Goal: Entertainment & Leisure: Consume media (video, audio)

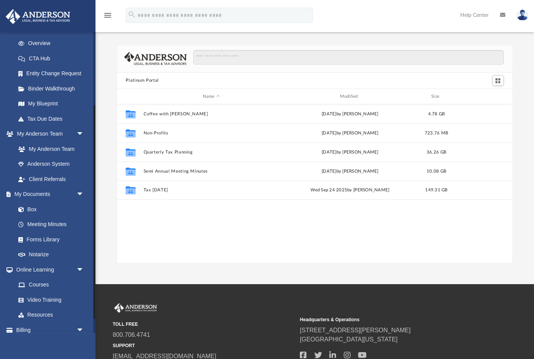
scroll to position [124, 0]
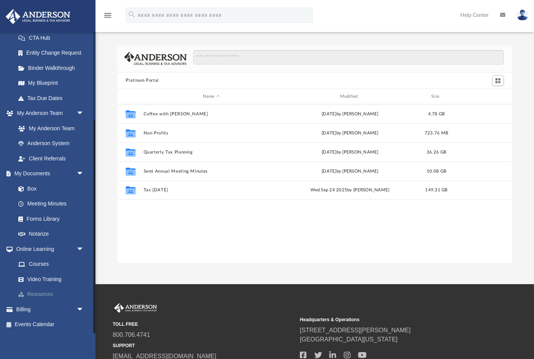
click at [53, 295] on link "Resources" at bounding box center [53, 294] width 85 height 15
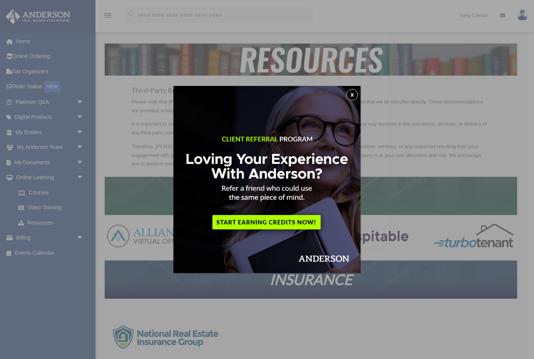
click at [355, 96] on button "x" at bounding box center [351, 94] width 11 height 11
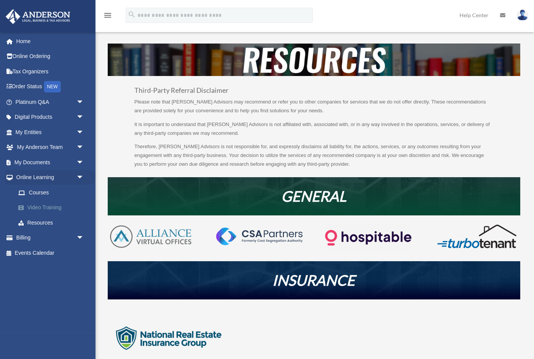
click at [44, 206] on link "Video Training" at bounding box center [53, 207] width 85 height 15
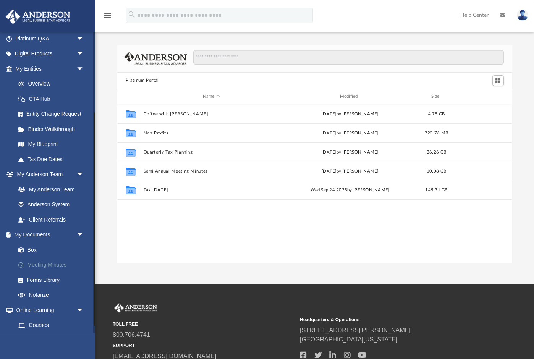
scroll to position [124, 0]
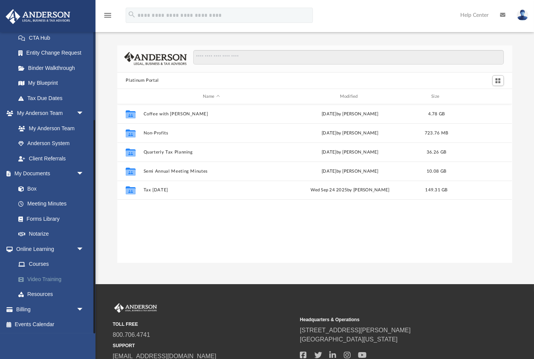
click at [54, 279] on link "Video Training" at bounding box center [53, 278] width 85 height 15
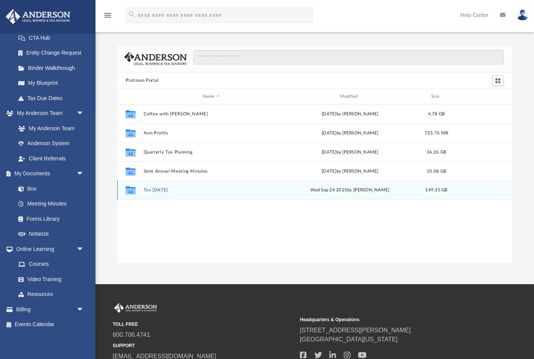
click at [153, 186] on div "Collaborated Folder Tax Tuesday Wed Sep 24 2025 by Zyan Treadwell 149.31 GB" at bounding box center [314, 190] width 394 height 19
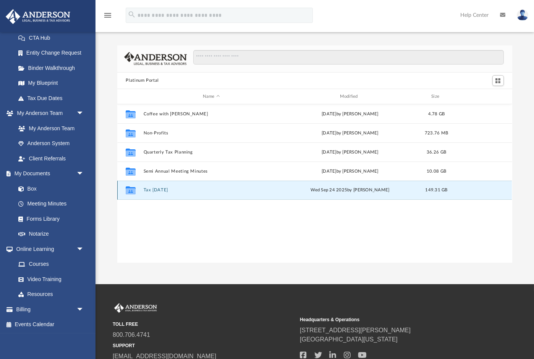
click at [158, 190] on button "Tax [DATE]" at bounding box center [212, 190] width 136 height 5
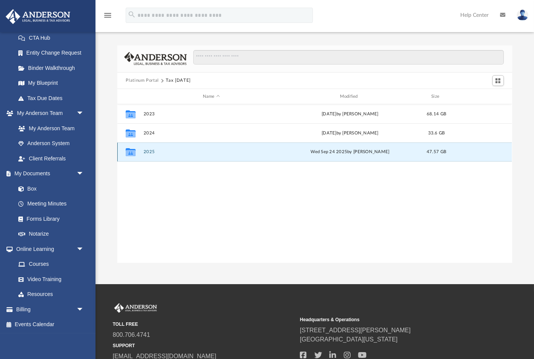
click at [151, 153] on button "2025" at bounding box center [212, 152] width 136 height 5
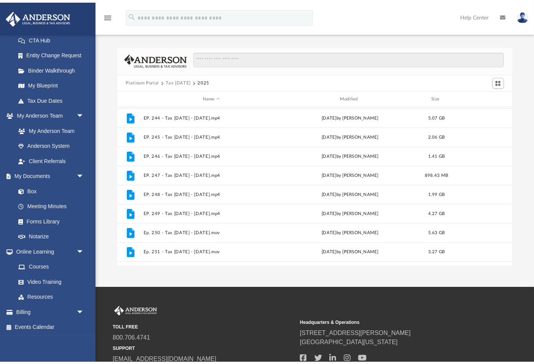
scroll to position [205, 0]
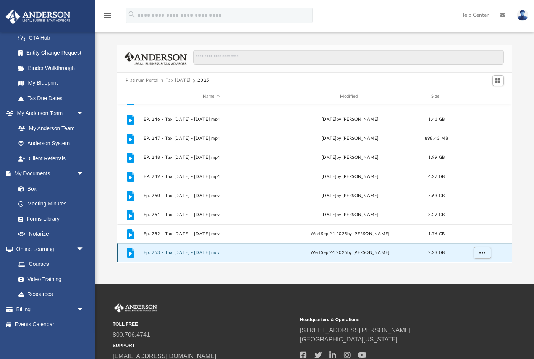
click at [226, 253] on button "Ep. 253 - Tax Tuesday - September 23rd, 2025.mov" at bounding box center [212, 252] width 136 height 5
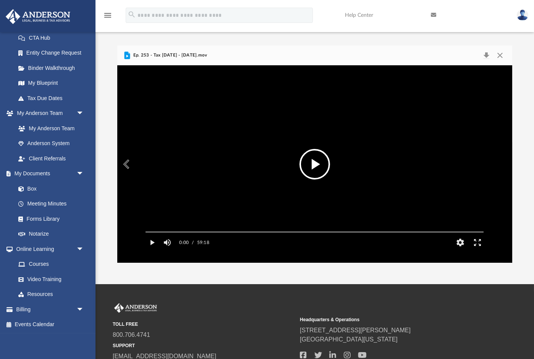
click at [310, 166] on button "File preview" at bounding box center [314, 164] width 31 height 31
click at [310, 166] on video "File preview" at bounding box center [314, 163] width 350 height 175
click at [315, 166] on button "File preview" at bounding box center [314, 164] width 31 height 31
click at [458, 250] on button "HD" at bounding box center [460, 242] width 17 height 15
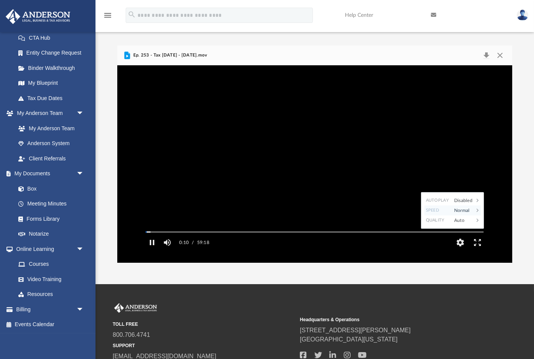
click at [465, 215] on div "Normal" at bounding box center [462, 210] width 24 height 10
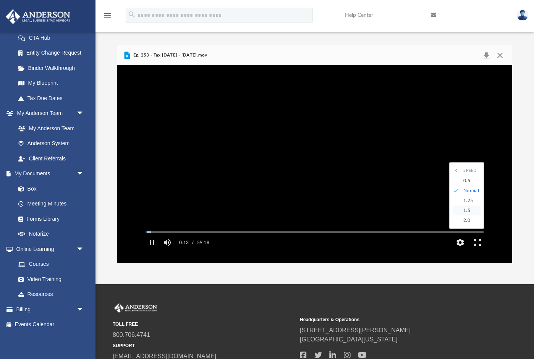
click at [467, 215] on div "1.5" at bounding box center [469, 210] width 21 height 10
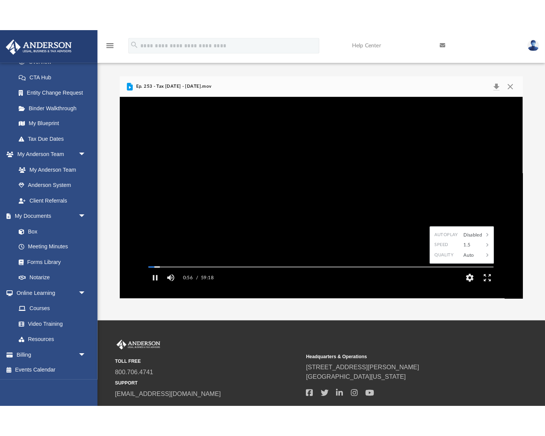
scroll to position [116, 0]
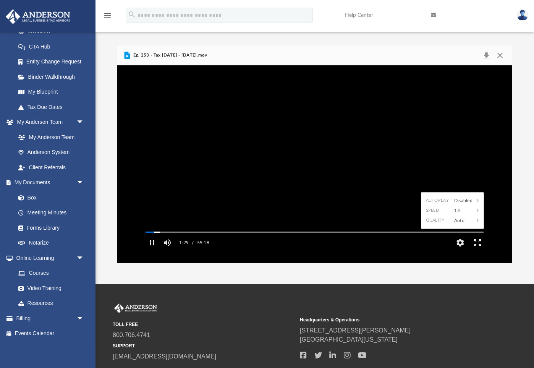
click at [475, 250] on button "Enter fullscreen" at bounding box center [477, 242] width 17 height 15
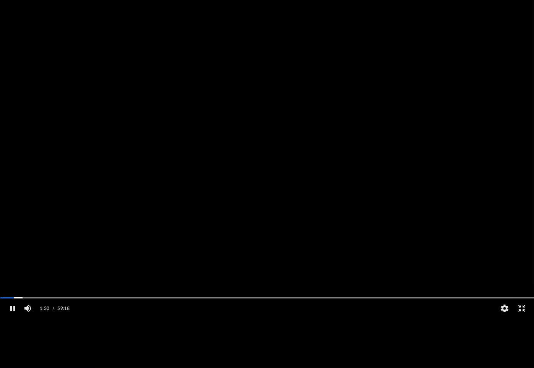
scroll to position [47, 0]
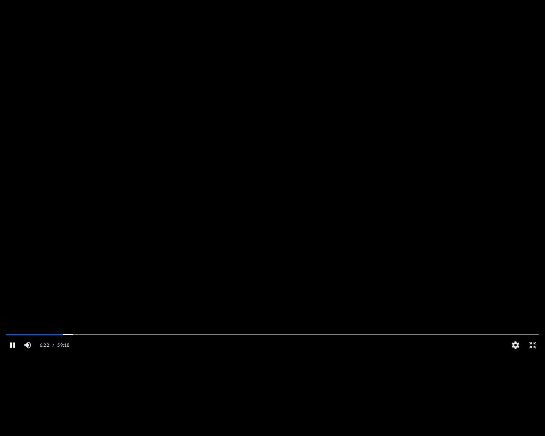
click at [11, 353] on button "Pause" at bounding box center [12, 345] width 17 height 15
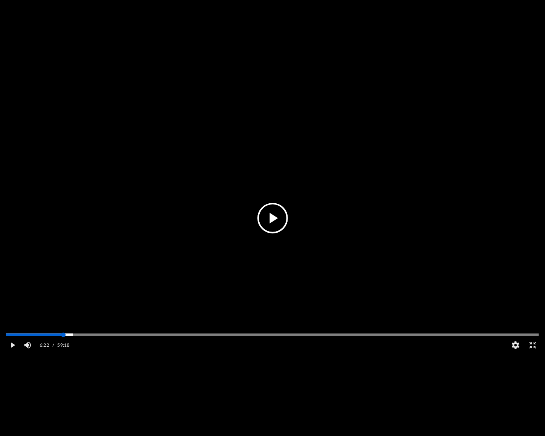
click at [64, 337] on div "Media Slider" at bounding box center [63, 335] width 5 height 5
click at [63, 337] on div "Media Slider" at bounding box center [64, 335] width 5 height 5
click at [59, 336] on div "Media Slider" at bounding box center [272, 334] width 533 height 1
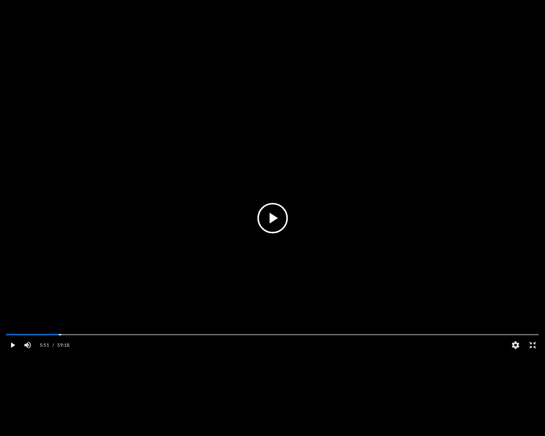
click at [14, 353] on button "Play" at bounding box center [12, 345] width 17 height 15
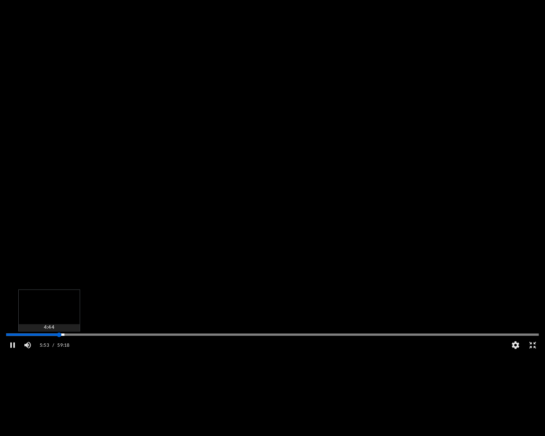
click at [52, 338] on div "Media Slider" at bounding box center [272, 335] width 545 height 6
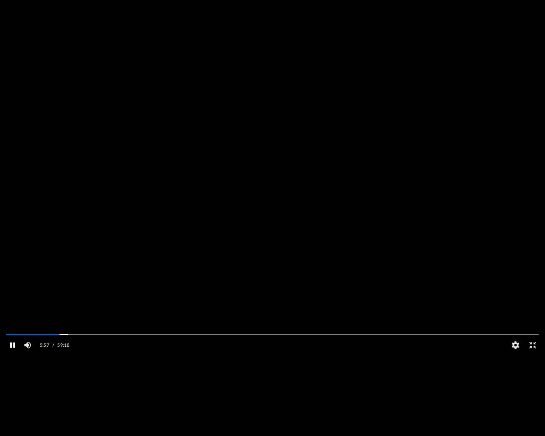
click at [12, 353] on button "Pause" at bounding box center [12, 345] width 17 height 15
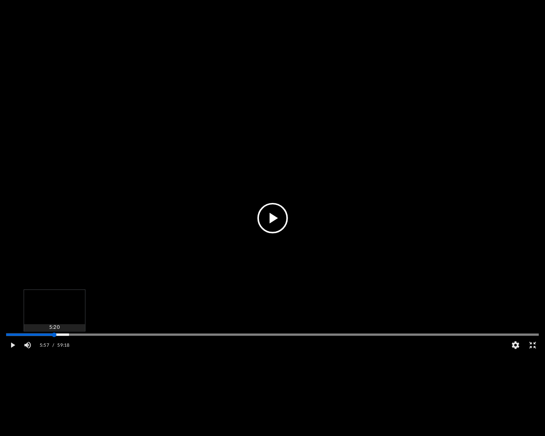
click at [54, 336] on div "Media Slider" at bounding box center [272, 334] width 533 height 1
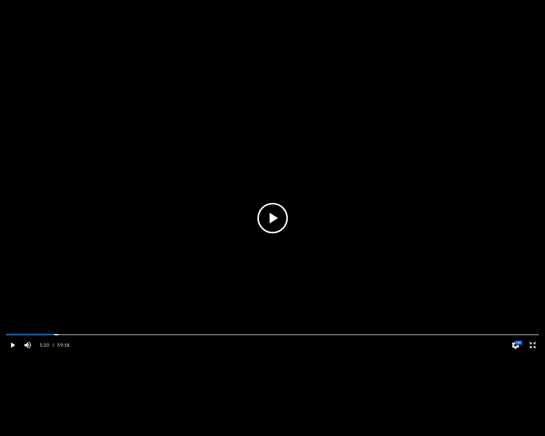
click at [13, 353] on button "Play" at bounding box center [12, 345] width 17 height 15
click at [13, 353] on button "Pause" at bounding box center [12, 345] width 17 height 15
click at [13, 353] on button "Play" at bounding box center [12, 345] width 17 height 15
click at [17, 353] on button "Pause" at bounding box center [12, 345] width 17 height 15
click at [11, 353] on button "Play" at bounding box center [12, 345] width 17 height 15
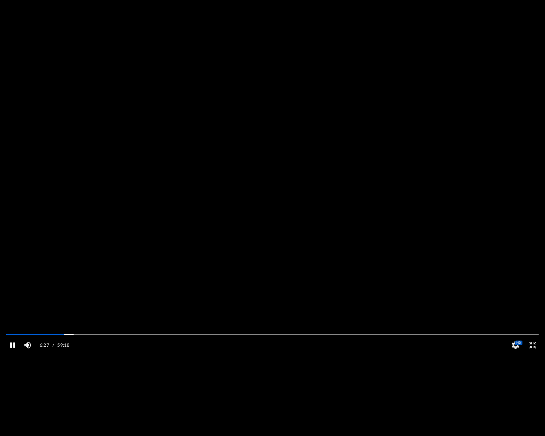
click at [15, 353] on button "Pause" at bounding box center [12, 345] width 17 height 15
click at [15, 353] on button "Play" at bounding box center [12, 345] width 17 height 15
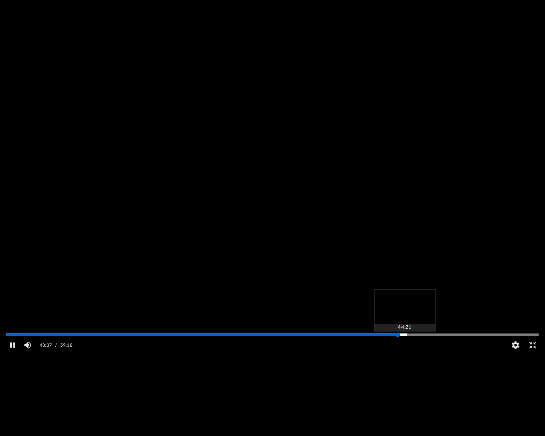
click at [405, 352] on div "Autoplay Disabled Speed 1.5 Quality Auto Subtitles/CC Off Audio Autoplay Disabl…" at bounding box center [272, 218] width 545 height 436
click at [403, 336] on div "Media Slider" at bounding box center [272, 334] width 533 height 1
click at [398, 352] on div "Autoplay Disabled Speed 1.5 Quality Auto Subtitles/CC Off Audio Autoplay Disabl…" at bounding box center [272, 218] width 545 height 436
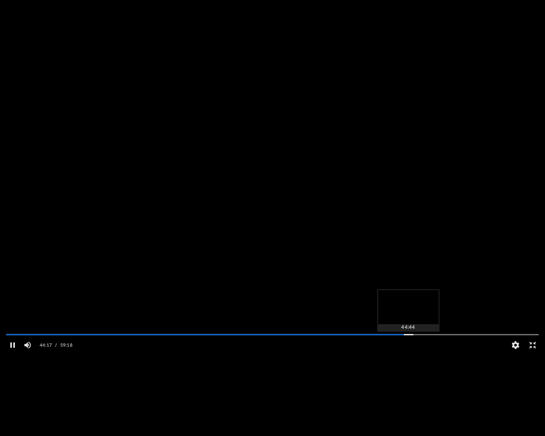
click at [409, 352] on div "Autoplay Disabled Speed 1.5 Quality Auto Subtitles/CC Off Audio Autoplay Disabl…" at bounding box center [272, 218] width 545 height 436
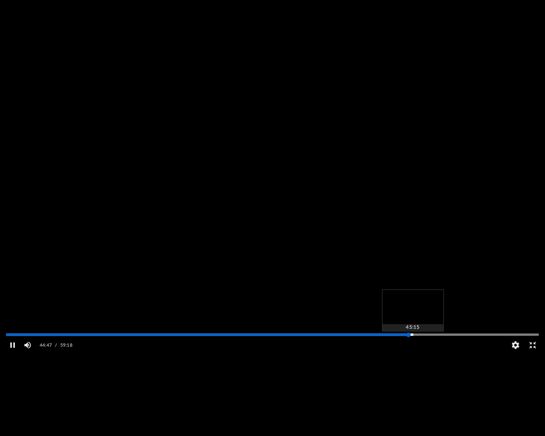
click at [414, 353] on div "Autoplay Disabled Speed 1.5 Quality Auto Subtitles/CC Off Audio Autoplay Disabl…" at bounding box center [272, 218] width 545 height 436
click at [421, 352] on div "Autoplay Disabled Speed 1.5 Quality Auto Subtitles/CC Off Audio Autoplay Disabl…" at bounding box center [272, 218] width 545 height 436
click at [430, 352] on div "Autoplay Disabled Speed 1.5 Quality Auto Subtitles/CC Off Audio Autoplay Disabl…" at bounding box center [272, 218] width 545 height 436
click at [438, 352] on div "Autoplay Disabled Speed 1.5 Quality Auto Subtitles/CC Off Audio Autoplay Disabl…" at bounding box center [272, 218] width 545 height 436
click at [427, 351] on div "Autoplay Disabled Speed 1.5 Quality Auto Subtitles/CC Off Audio Autoplay Disabl…" at bounding box center [272, 218] width 545 height 436
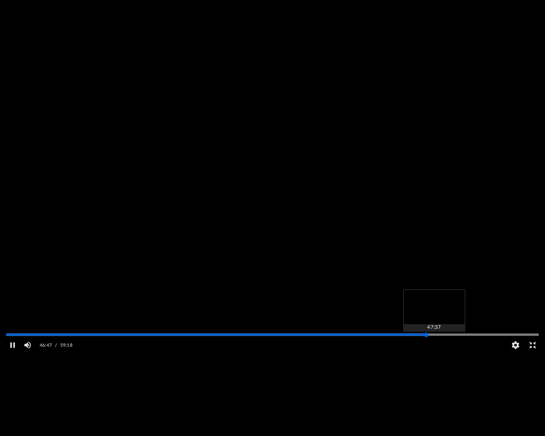
click at [441, 338] on div "Media Slider" at bounding box center [539, 335] width 533 height 6
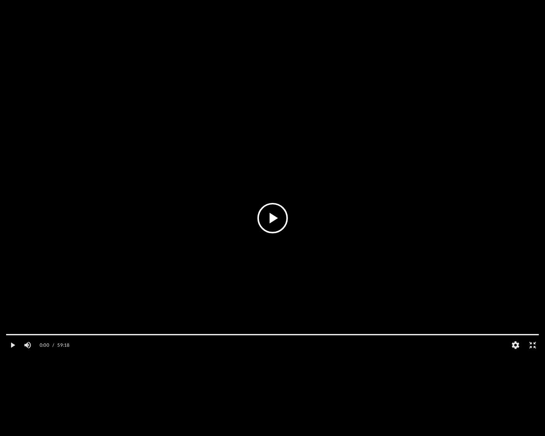
click at [321, 150] on video "File preview" at bounding box center [272, 218] width 545 height 273
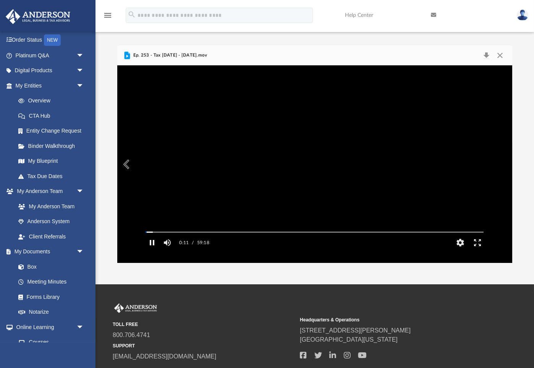
click at [154, 250] on button "Pause" at bounding box center [151, 242] width 17 height 15
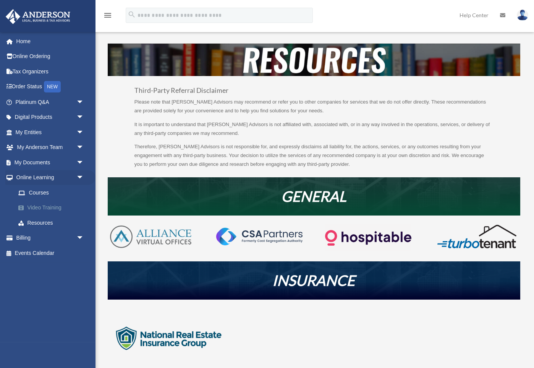
click at [39, 208] on link "Video Training" at bounding box center [53, 207] width 85 height 15
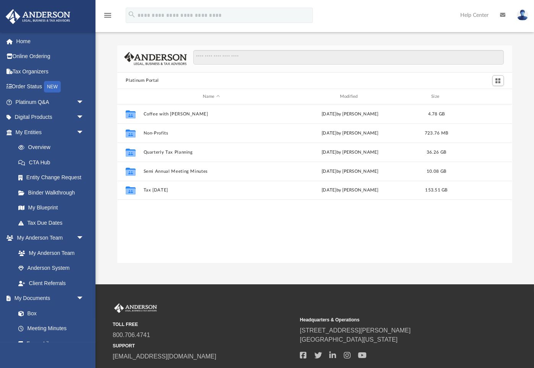
scroll to position [173, 394]
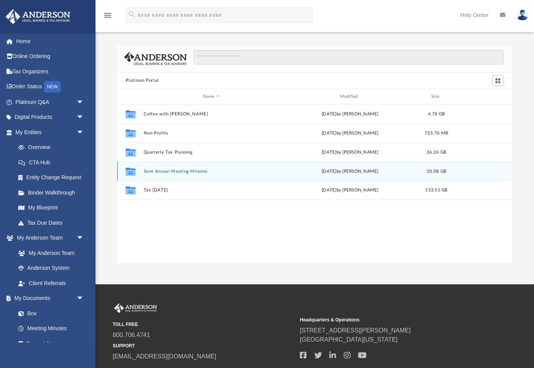
click at [182, 169] on button "Semi Annual Meeting Minutes" at bounding box center [212, 171] width 136 height 5
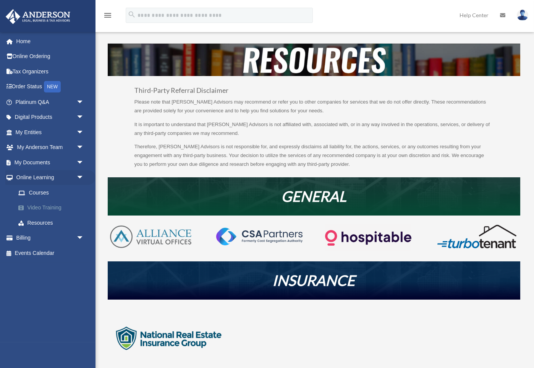
click at [53, 210] on link "Video Training" at bounding box center [53, 207] width 85 height 15
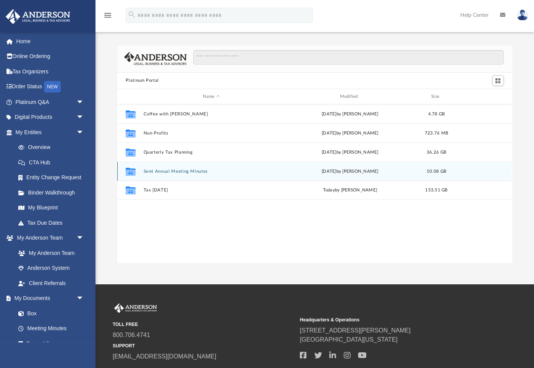
scroll to position [173, 394]
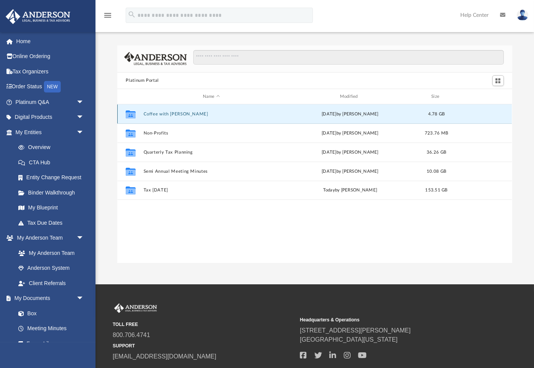
click at [158, 113] on button "Coffee with [PERSON_NAME]" at bounding box center [212, 113] width 136 height 5
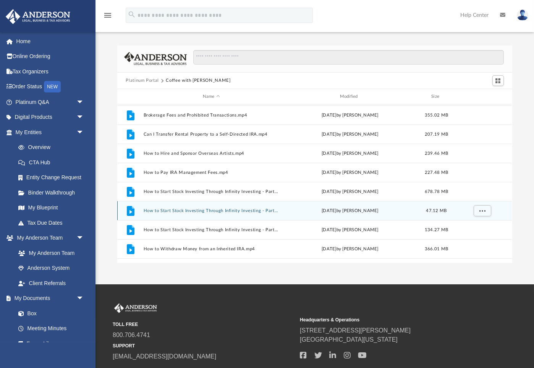
scroll to position [79, 0]
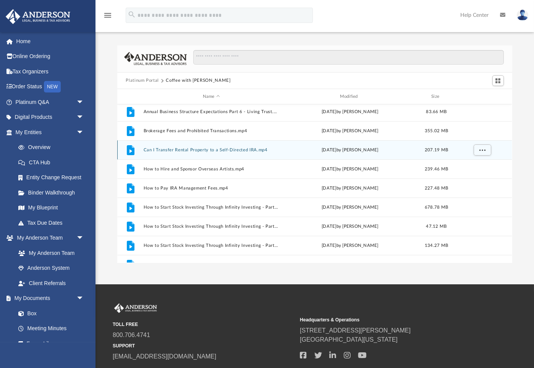
click at [240, 150] on button "Can I Transfer Rental Property to a Self-Directed IRA.mp4" at bounding box center [212, 149] width 136 height 5
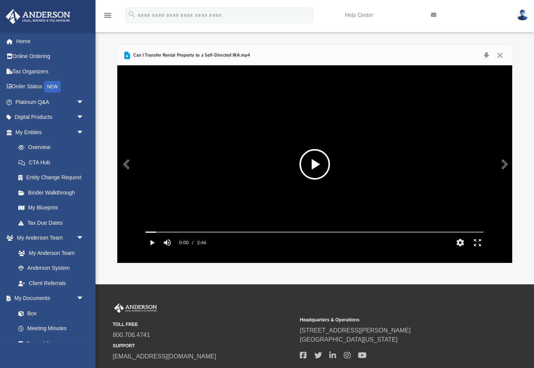
click at [313, 169] on button "File preview" at bounding box center [314, 164] width 31 height 31
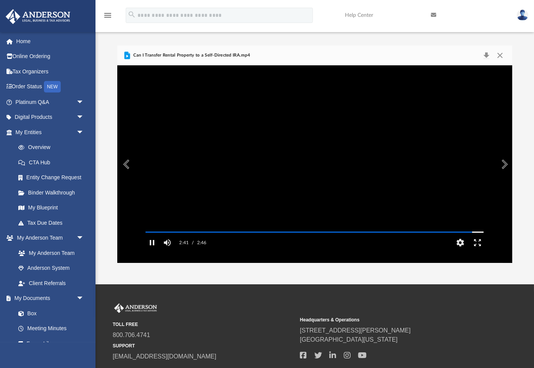
click at [124, 165] on button "Preview" at bounding box center [125, 163] width 17 height 21
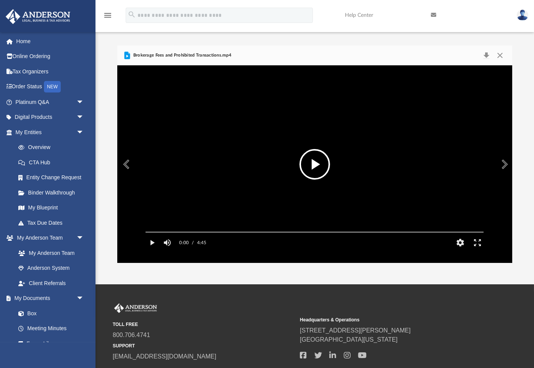
click at [505, 163] on button "Preview" at bounding box center [503, 163] width 17 height 21
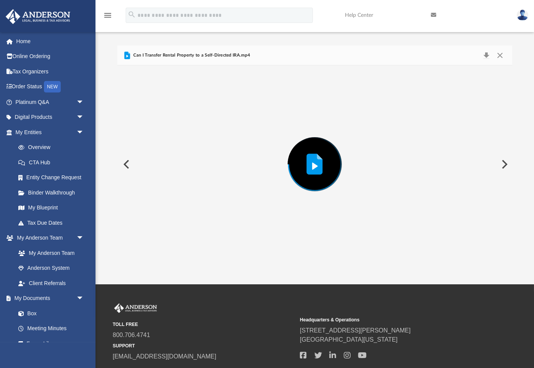
click at [505, 163] on button "Preview" at bounding box center [503, 163] width 17 height 21
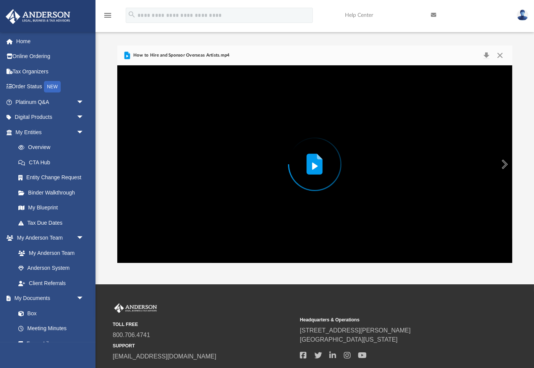
click at [505, 163] on button "Preview" at bounding box center [503, 163] width 17 height 21
click at [507, 169] on button "Preview" at bounding box center [503, 163] width 17 height 21
click at [505, 167] on button "Preview" at bounding box center [503, 163] width 17 height 21
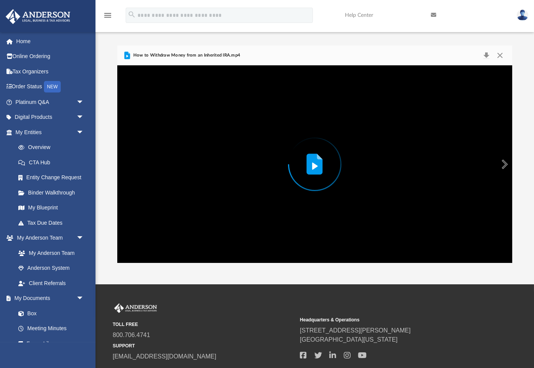
click at [502, 164] on button "Preview" at bounding box center [503, 163] width 17 height 21
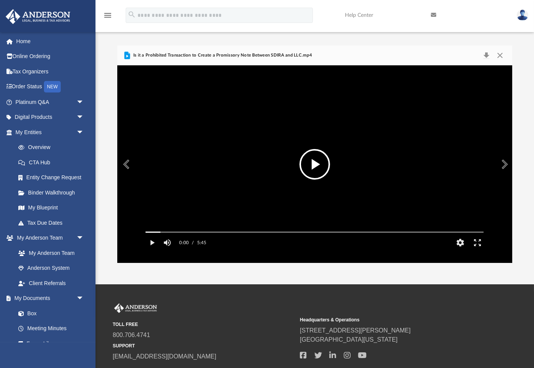
click at [319, 157] on button "File preview" at bounding box center [314, 164] width 31 height 31
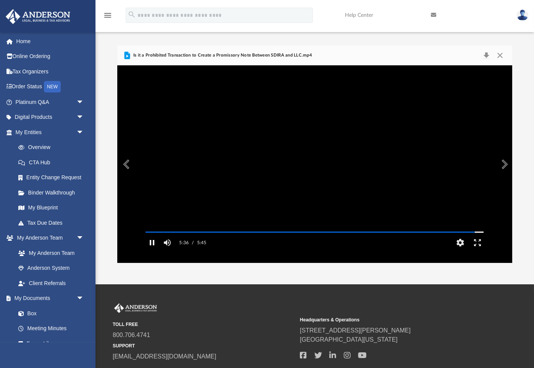
click at [152, 247] on button "Pause" at bounding box center [151, 242] width 17 height 15
